Goal: Obtain resource: Download file/media

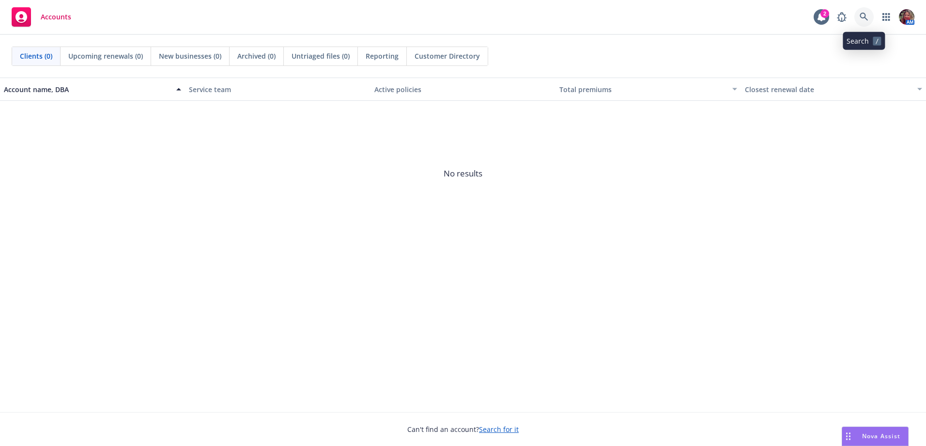
click at [866, 19] on icon at bounding box center [864, 17] width 9 height 9
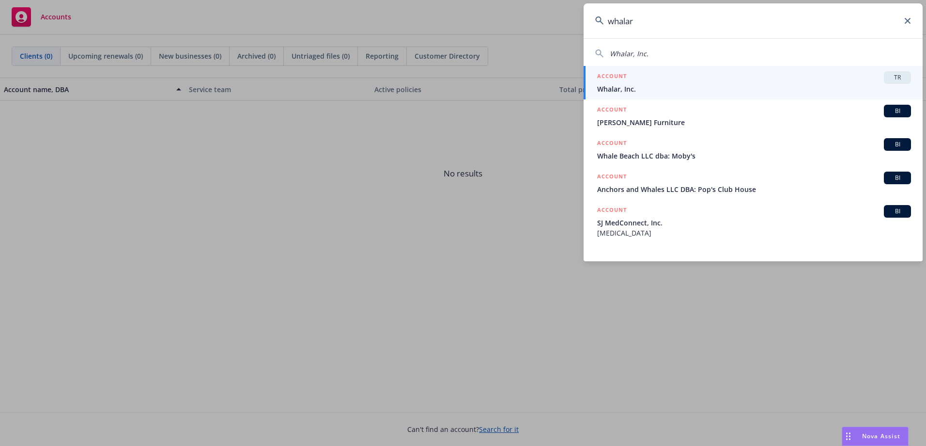
type input "whalar"
click at [811, 77] on div "ACCOUNT TR" at bounding box center [754, 77] width 314 height 13
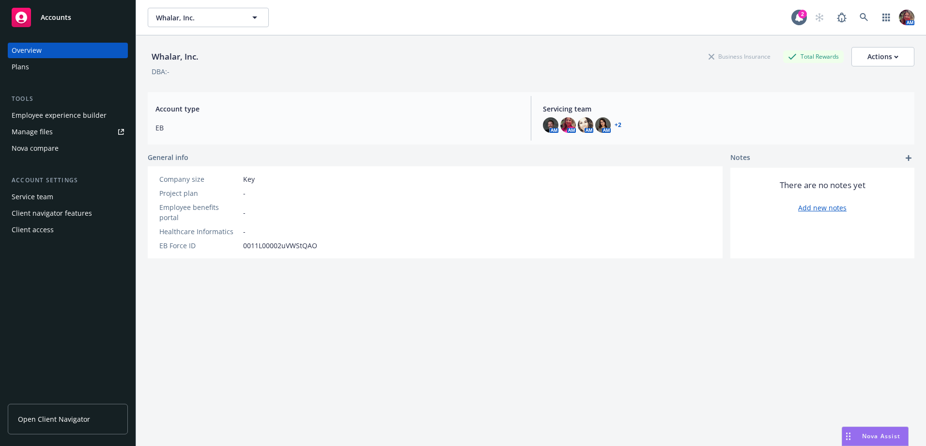
click at [23, 69] on div "Plans" at bounding box center [20, 66] width 17 height 15
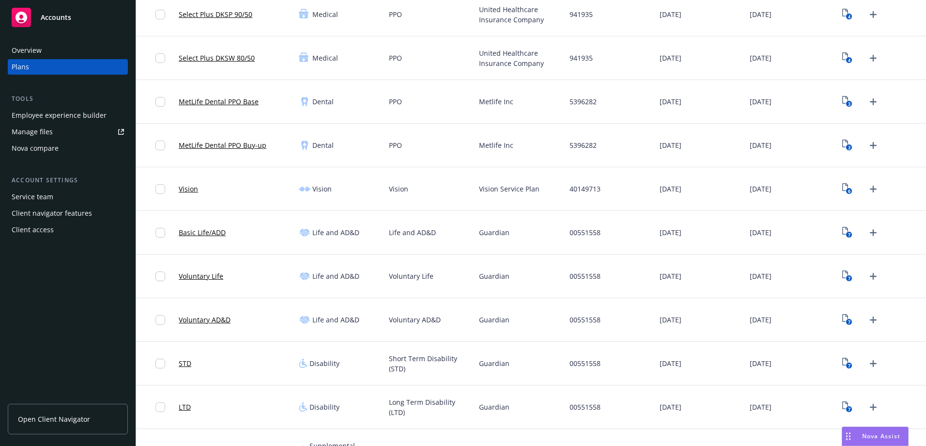
scroll to position [85, 0]
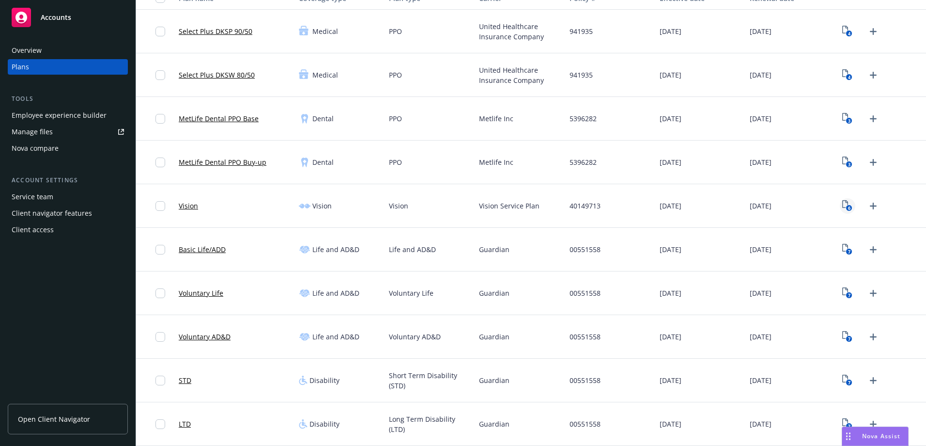
click at [842, 205] on icon "6" at bounding box center [847, 205] width 10 height 11
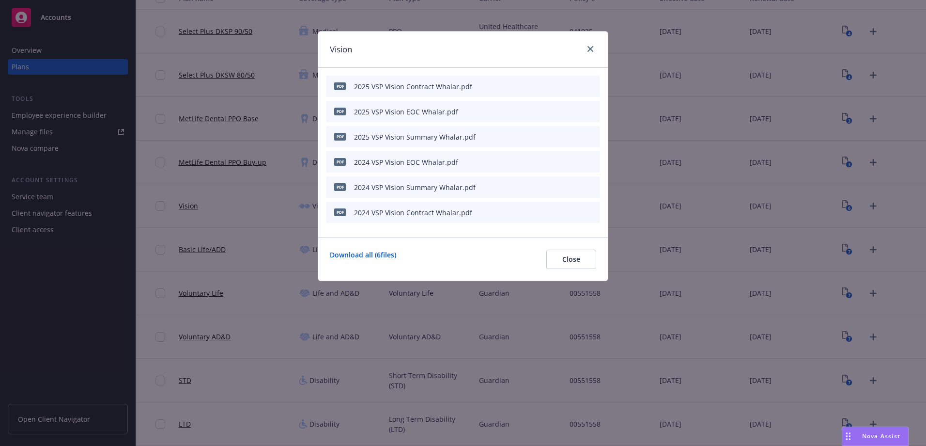
click at [574, 136] on icon "preview file" at bounding box center [575, 136] width 9 height 7
click at [577, 190] on button at bounding box center [576, 187] width 9 height 10
click at [578, 187] on icon "preview file" at bounding box center [575, 186] width 9 height 7
click at [591, 45] on link "close" at bounding box center [591, 49] width 12 height 12
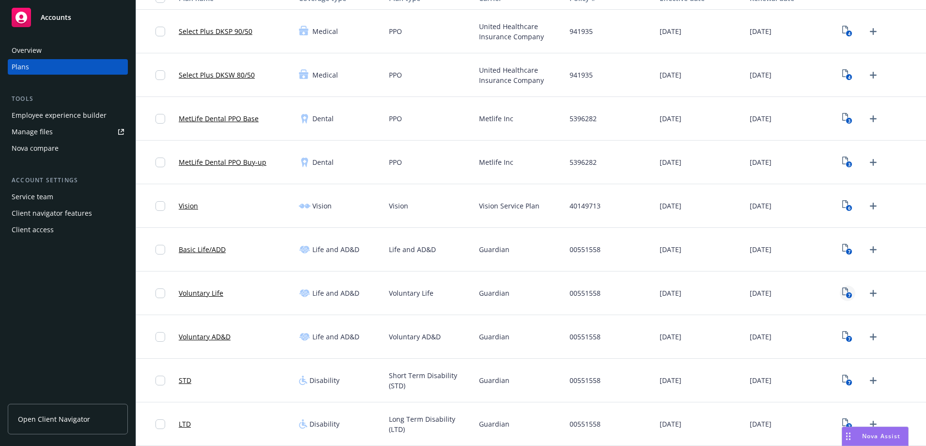
click at [846, 294] on rect "View Plan Documents" at bounding box center [849, 295] width 6 height 6
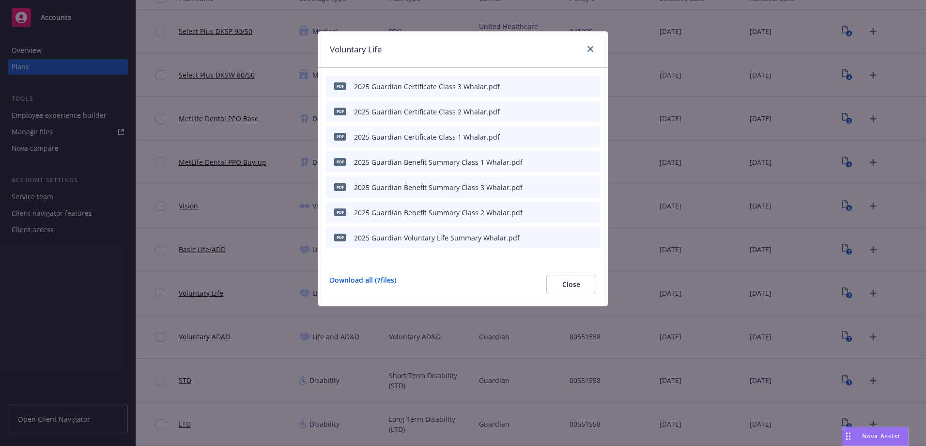
click at [574, 237] on icon "preview file" at bounding box center [575, 236] width 9 height 7
click at [599, 44] on div "Voluntary Life" at bounding box center [463, 49] width 290 height 36
click at [592, 47] on icon "close" at bounding box center [591, 49] width 6 height 6
